Goal: Task Accomplishment & Management: Manage account settings

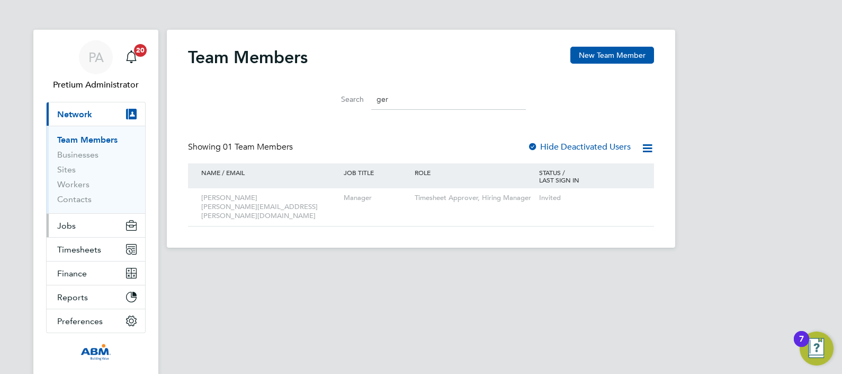
click at [93, 223] on button "Jobs" at bounding box center [96, 225] width 99 height 23
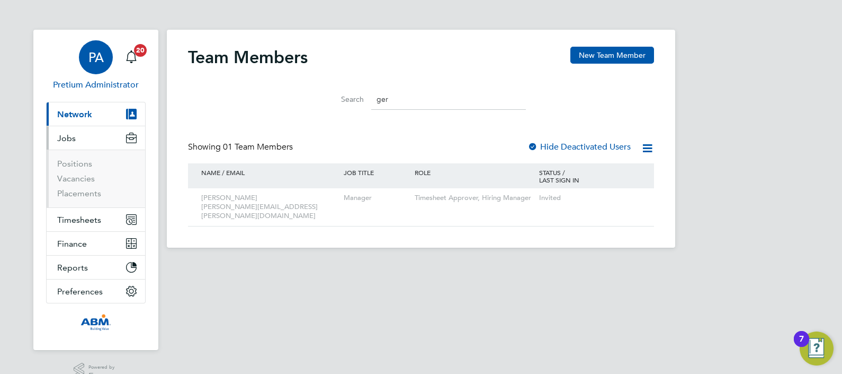
click at [91, 71] on div "PA" at bounding box center [96, 57] width 34 height 34
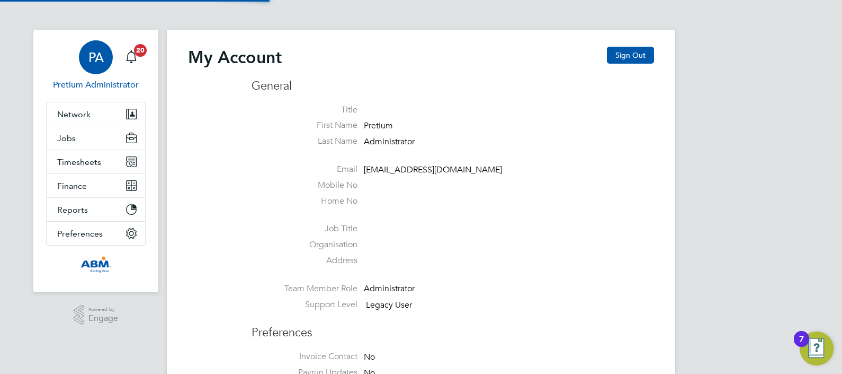
type input "ABM@pretiumresourcing.co.uk"
click at [637, 56] on button "Sign Out" at bounding box center [630, 55] width 47 height 17
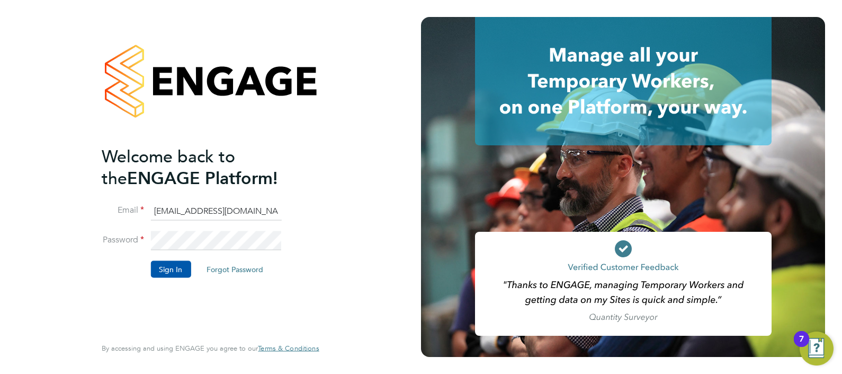
click at [183, 215] on input "ABM@pretiumresourcing.co.uk" at bounding box center [215, 210] width 131 height 19
type input "Sasha.apleona@pretiumresourcing.co.uk"
click at [164, 267] on button "Sign In" at bounding box center [170, 268] width 40 height 17
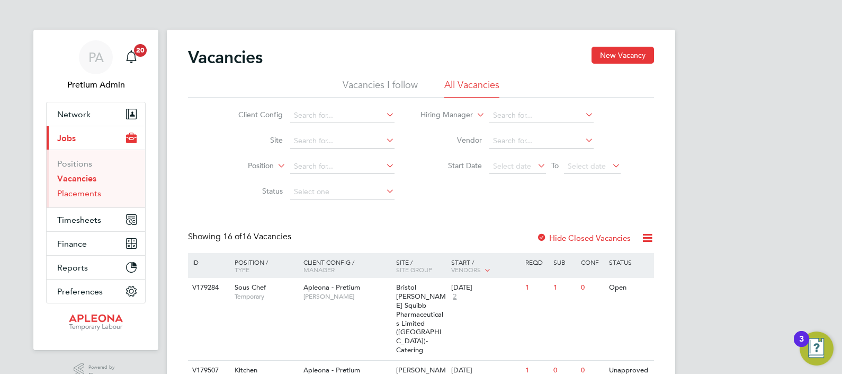
click at [79, 192] on link "Placements" at bounding box center [79, 193] width 44 height 10
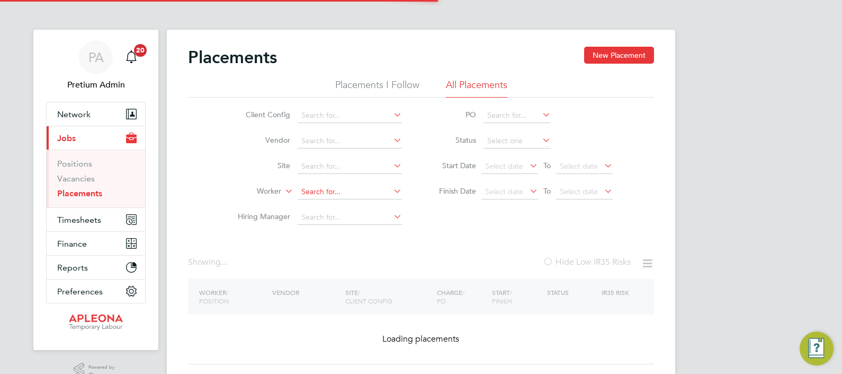
click at [318, 189] on input at bounding box center [350, 191] width 104 height 15
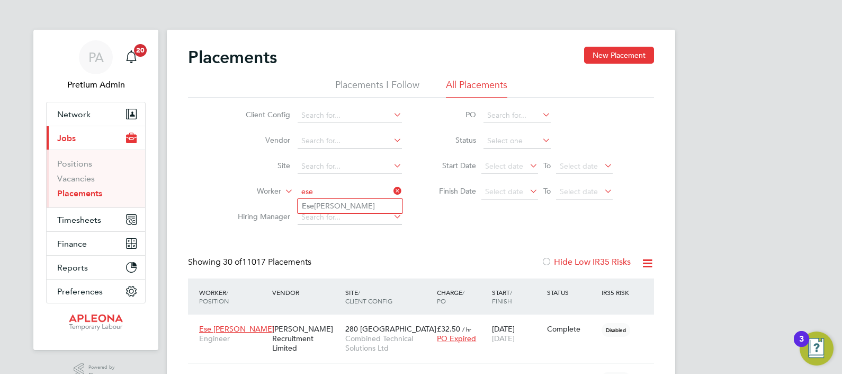
click at [336, 209] on li "Ese Whyte" at bounding box center [350, 206] width 105 height 14
type input "Ese [PERSON_NAME]"
click at [401, 352] on span "Combined Technical Solutions Ltd" at bounding box center [388, 342] width 86 height 19
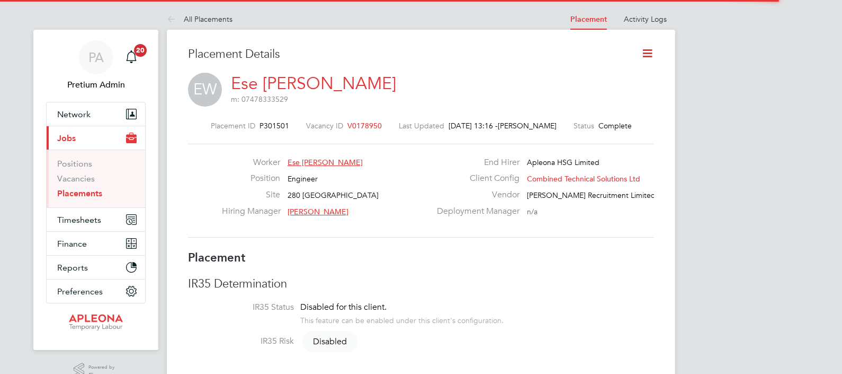
click at [647, 51] on icon at bounding box center [647, 53] width 13 height 13
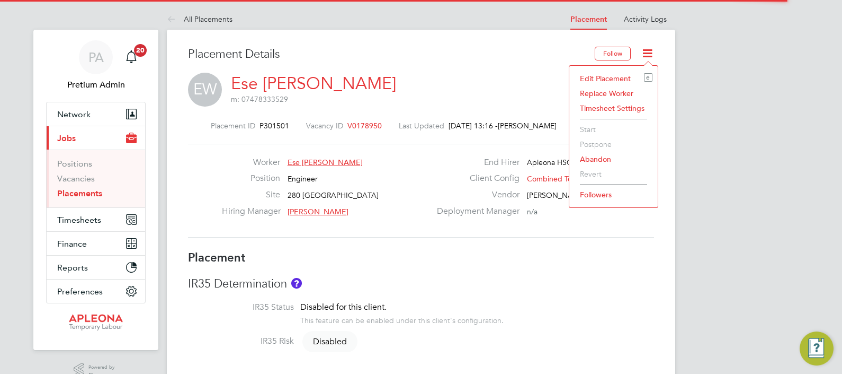
click at [607, 76] on li "Edit Placement e" at bounding box center [614, 78] width 78 height 15
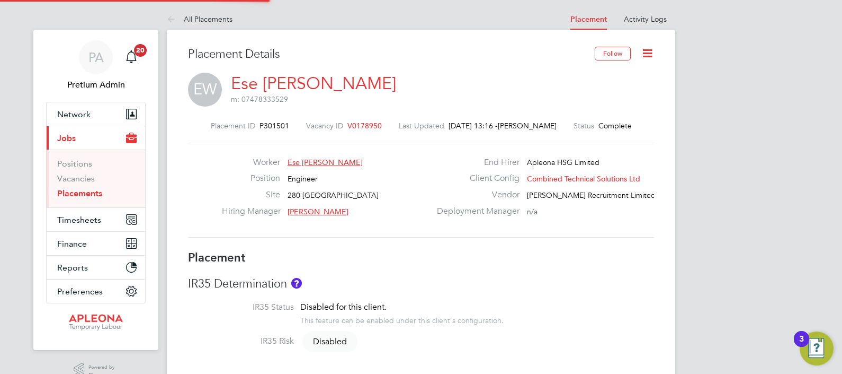
type input "[PERSON_NAME]"
type input "[DATE]"
type input "07:00"
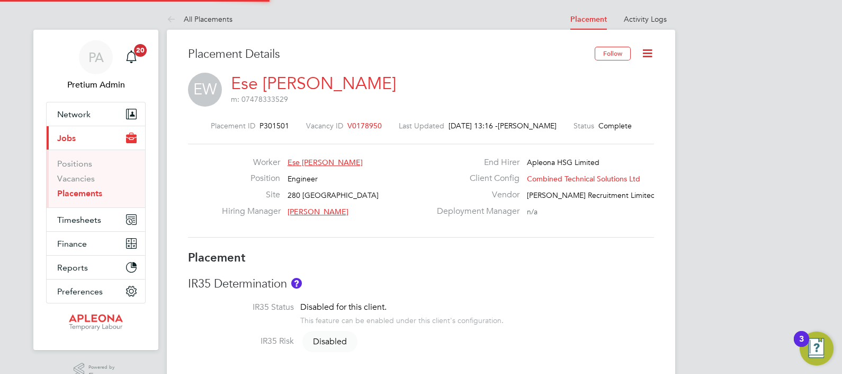
type input "19:00"
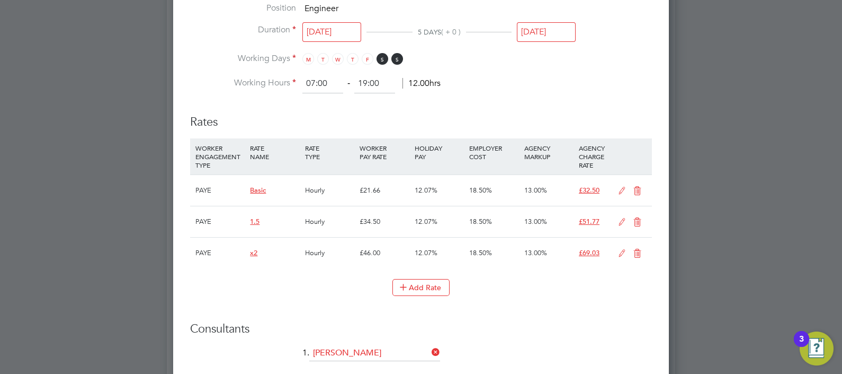
click at [626, 188] on icon at bounding box center [622, 191] width 13 height 8
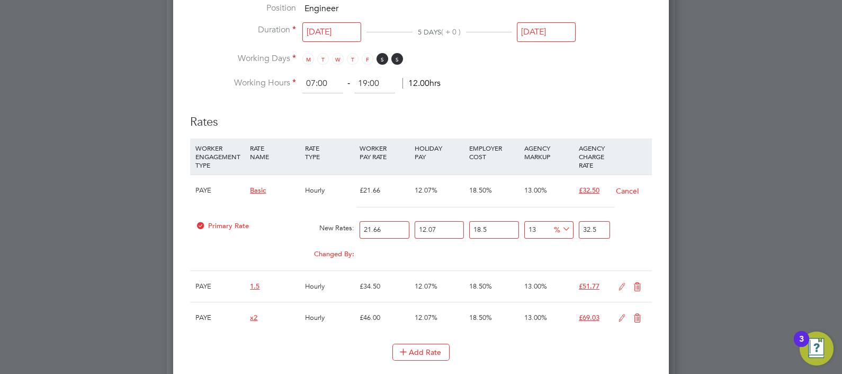
drag, startPoint x: 355, startPoint y: 233, endPoint x: 305, endPoint y: 236, distance: 50.5
click at [305, 236] on div "Primary Rate New Rates: 21.66 12.07 n/a 18.5 n/a 13 0 % 32.5" at bounding box center [421, 230] width 462 height 28
type input "3"
type input "4.502020005"
type input "36"
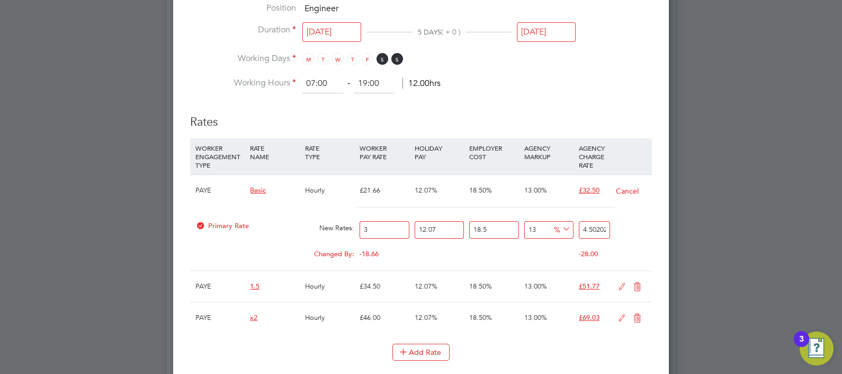
type input "54.02424006"
type input "36"
drag, startPoint x: 453, startPoint y: 227, endPoint x: 326, endPoint y: 249, distance: 128.4
click at [326, 249] on div "PAYE Basic Hourly £21.66 12.07% 18.50% 13.00% £32.50 Cancel Primary Rate New Ra…" at bounding box center [421, 222] width 462 height 96
type input "0"
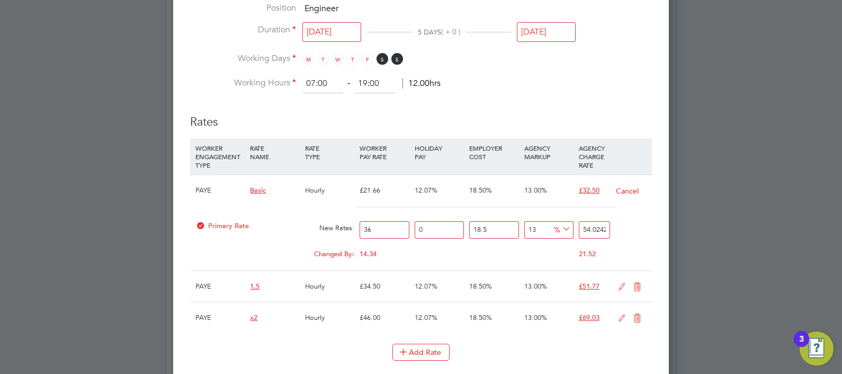
type input "48.2058"
drag, startPoint x: 495, startPoint y: 226, endPoint x: 414, endPoint y: 232, distance: 81.3
click at [414, 232] on div "Primary Rate New Rates: 36 0 n/a 18.5 n/a 13 5.5458 % 48.2058" at bounding box center [421, 230] width 462 height 28
type input "0"
type input "40.68"
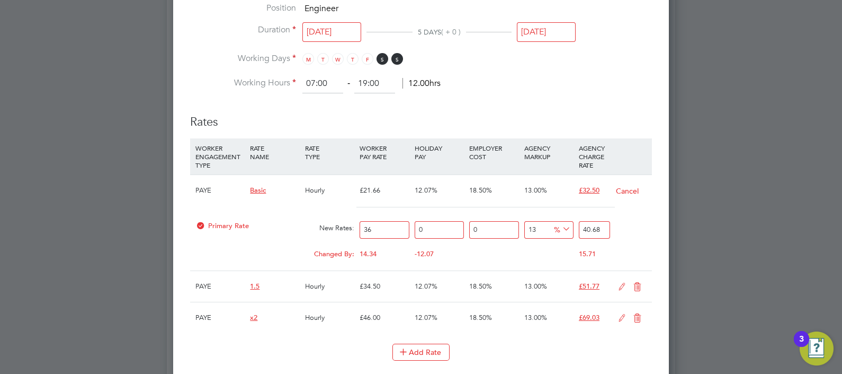
click at [649, 230] on div "Primary Rate New Rates: 36 0 n/a 0 n/a 13 4.68 % 40.68" at bounding box center [421, 230] width 462 height 28
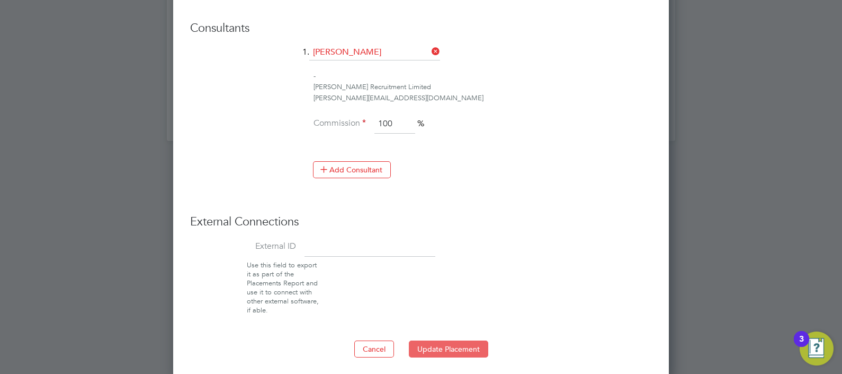
click at [451, 347] on button "Update Placement" at bounding box center [448, 348] width 79 height 17
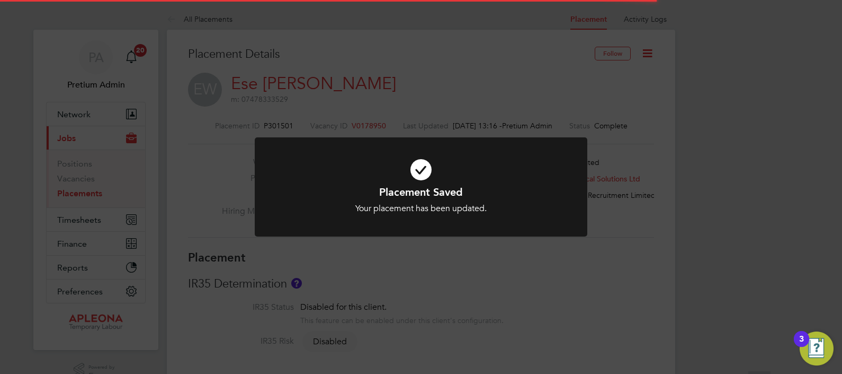
click at [381, 85] on div "Placement Saved Your placement has been updated. Cancel Okay" at bounding box center [421, 187] width 842 height 374
